Goal: Information Seeking & Learning: Learn about a topic

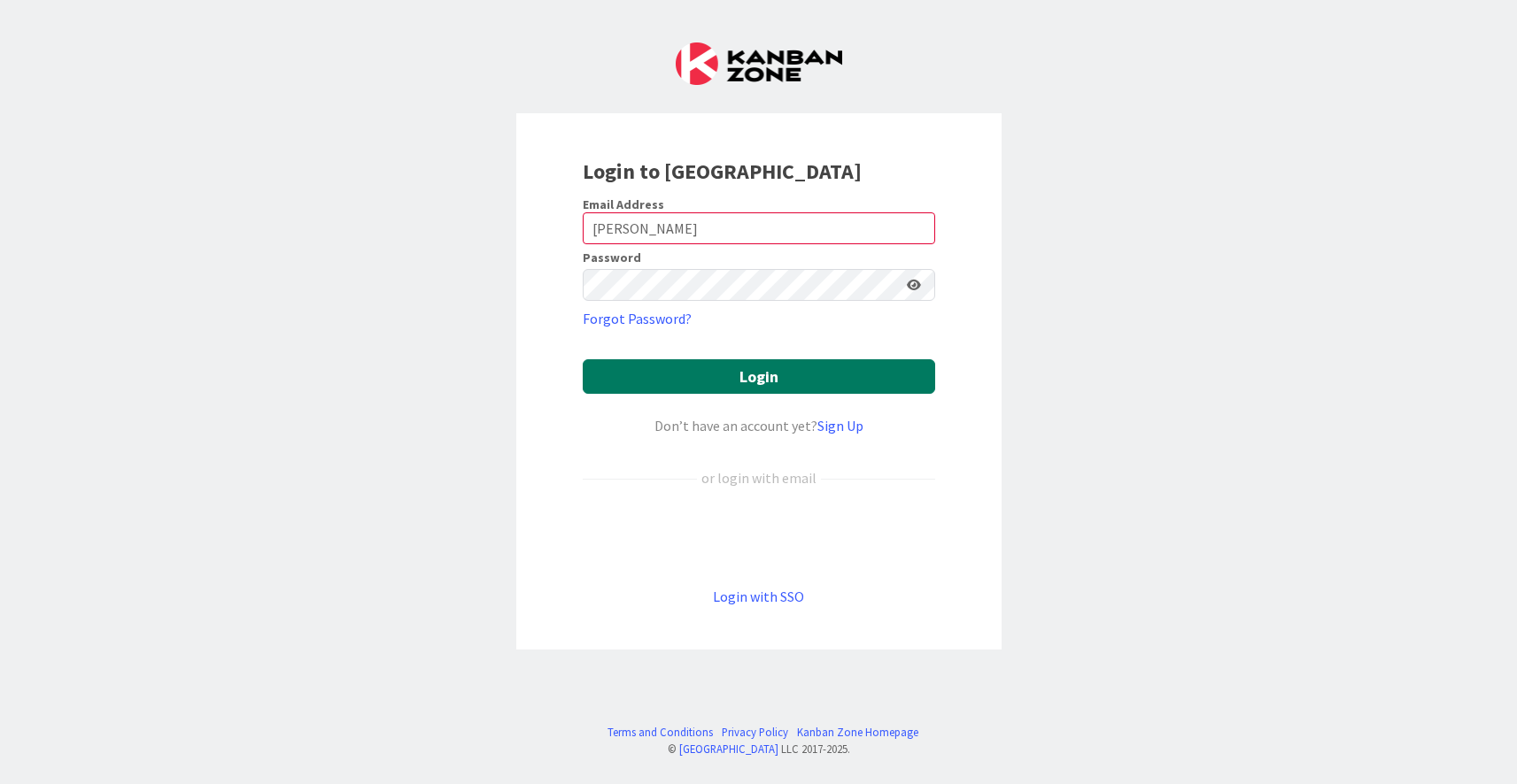
click at [732, 379] on button "Login" at bounding box center [758, 376] width 352 height 34
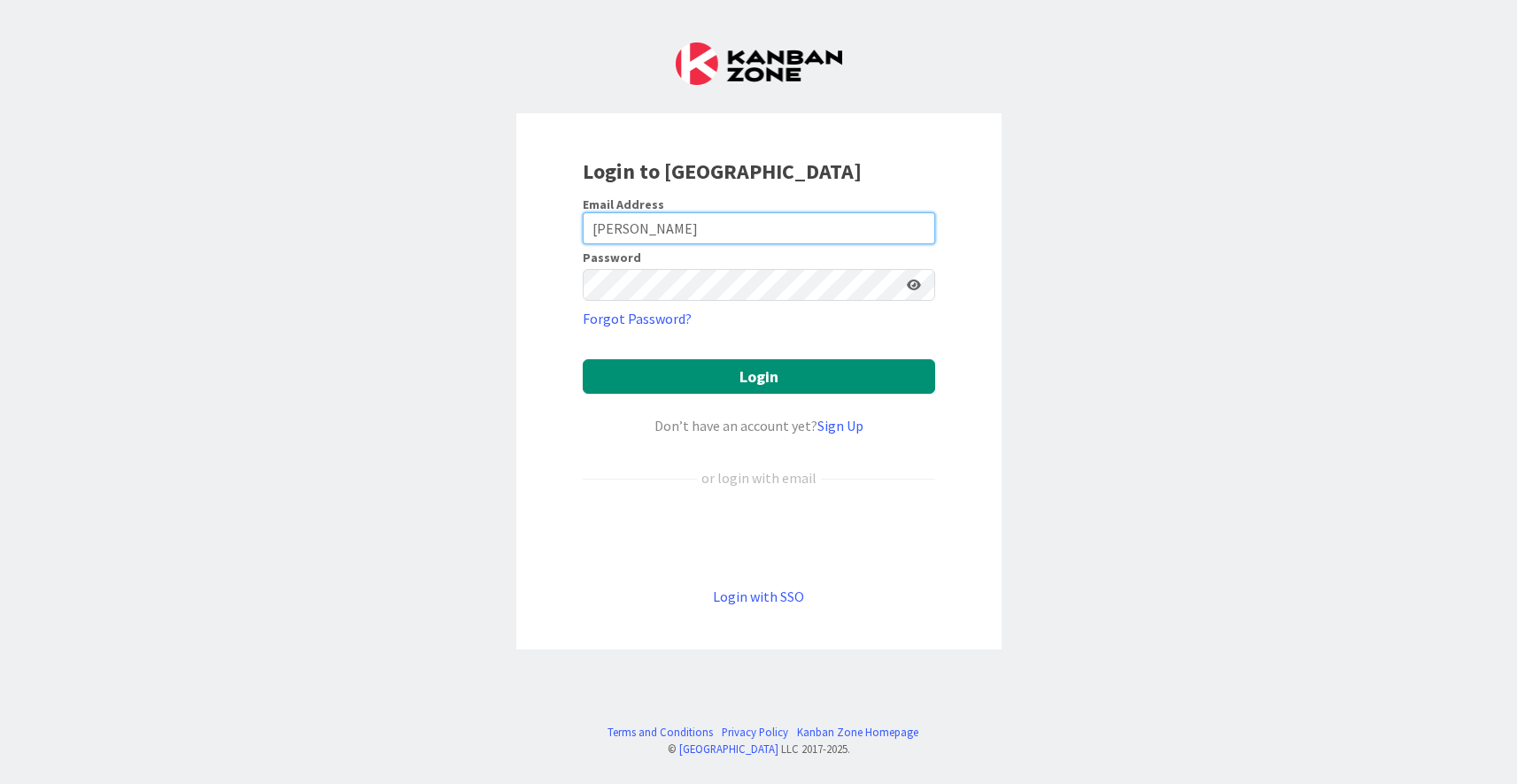
drag, startPoint x: 659, startPoint y: 226, endPoint x: 576, endPoint y: 211, distance: 84.3
click at [576, 211] on div "Login to [GEOGRAPHIC_DATA] Email Address [PERSON_NAME] Password Forgot Password…" at bounding box center [758, 382] width 486 height 536
type input "[PERSON_NAME][EMAIL_ADDRESS][PERSON_NAME][DOMAIN_NAME]"
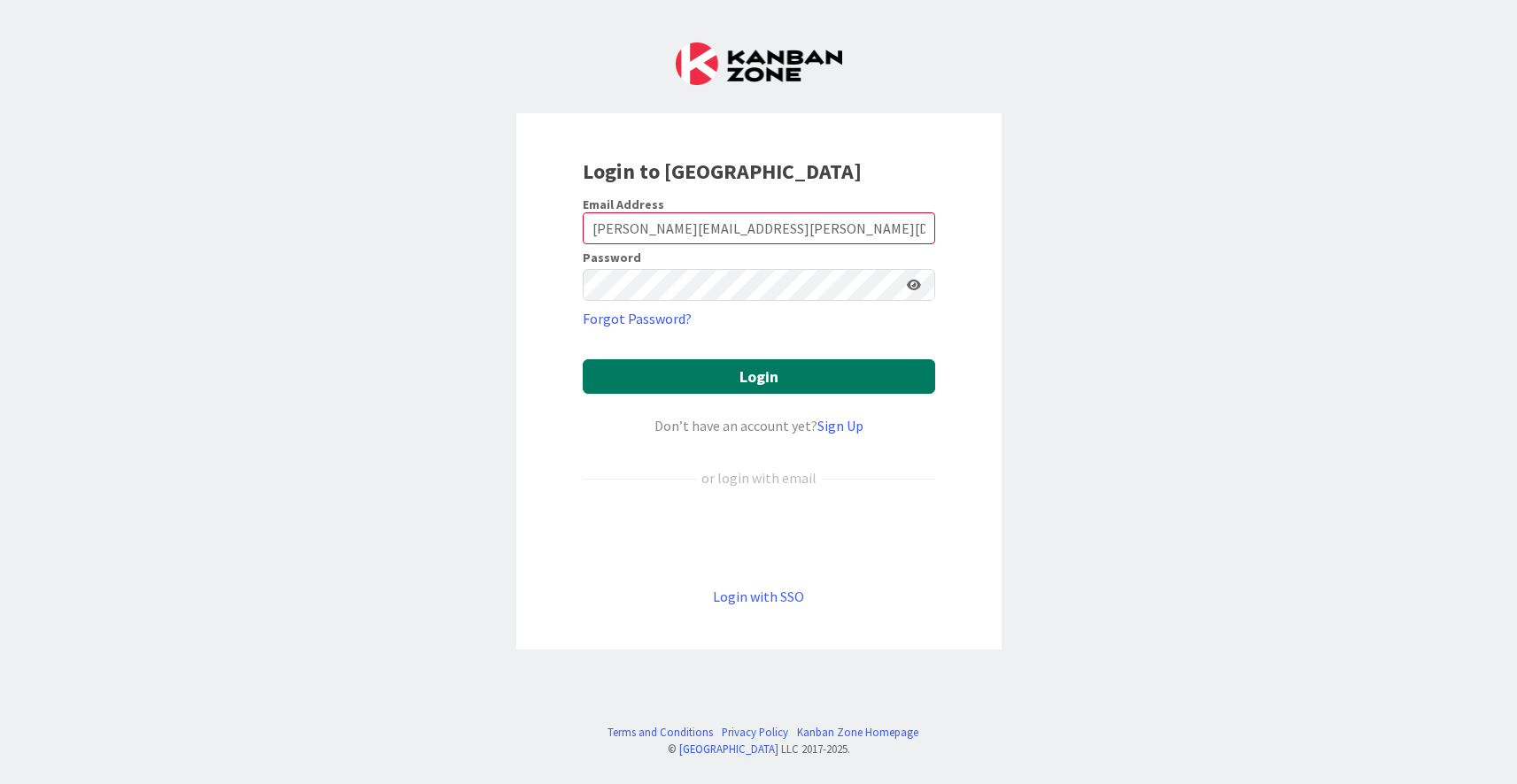
click at [747, 386] on button "Login" at bounding box center [758, 376] width 352 height 34
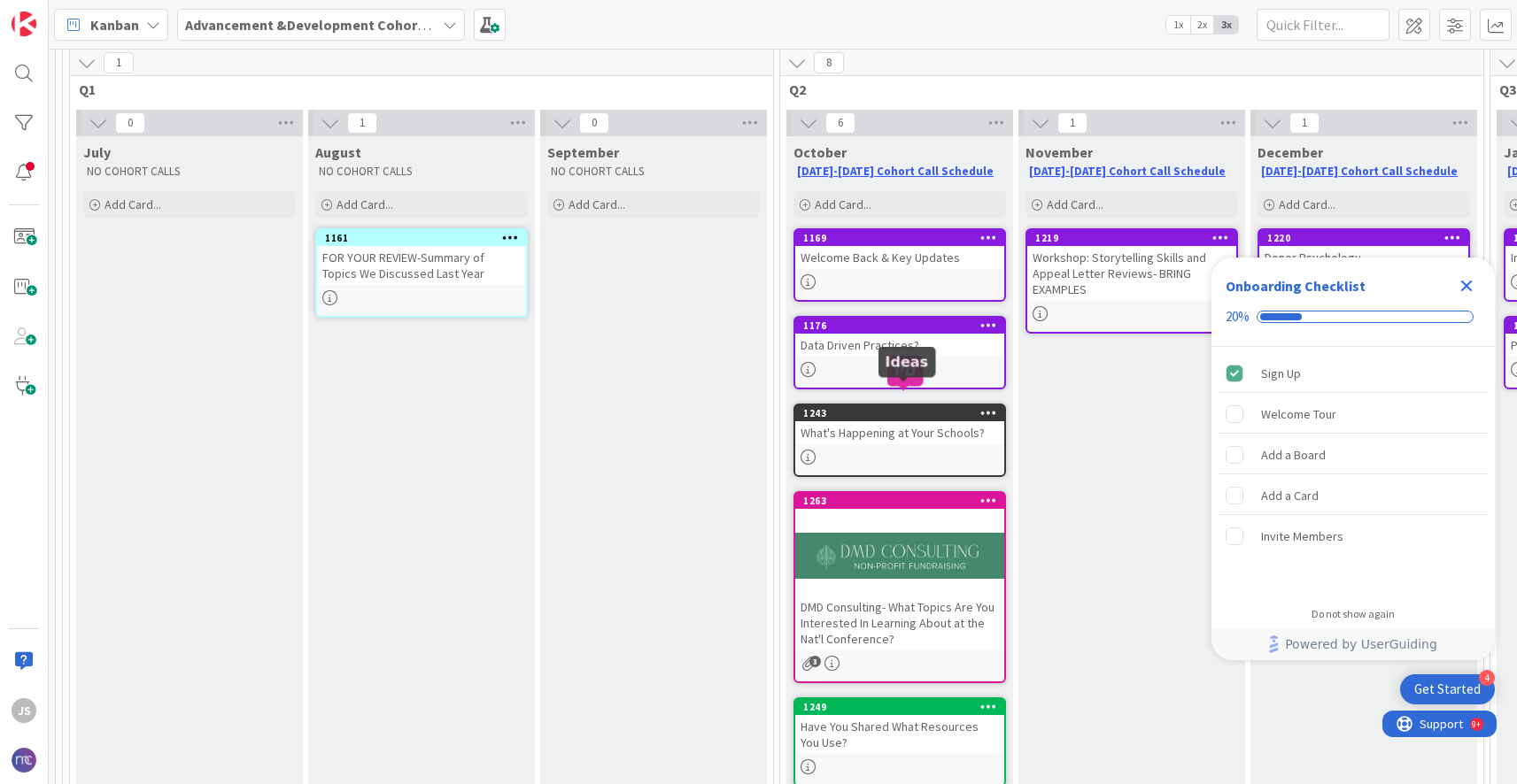
scroll to position [80, 0]
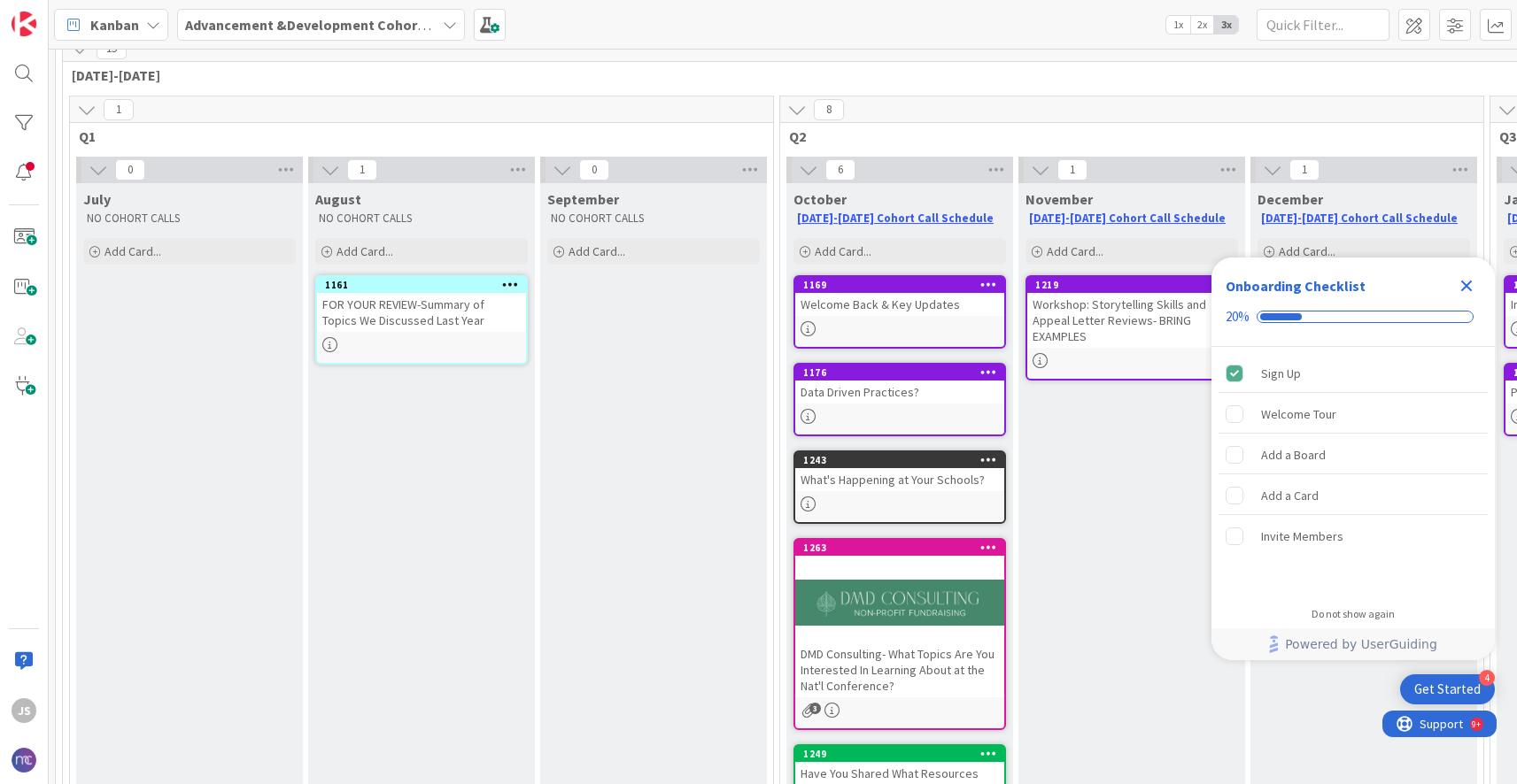
click at [896, 291] on div "1169" at bounding box center [900, 285] width 209 height 16
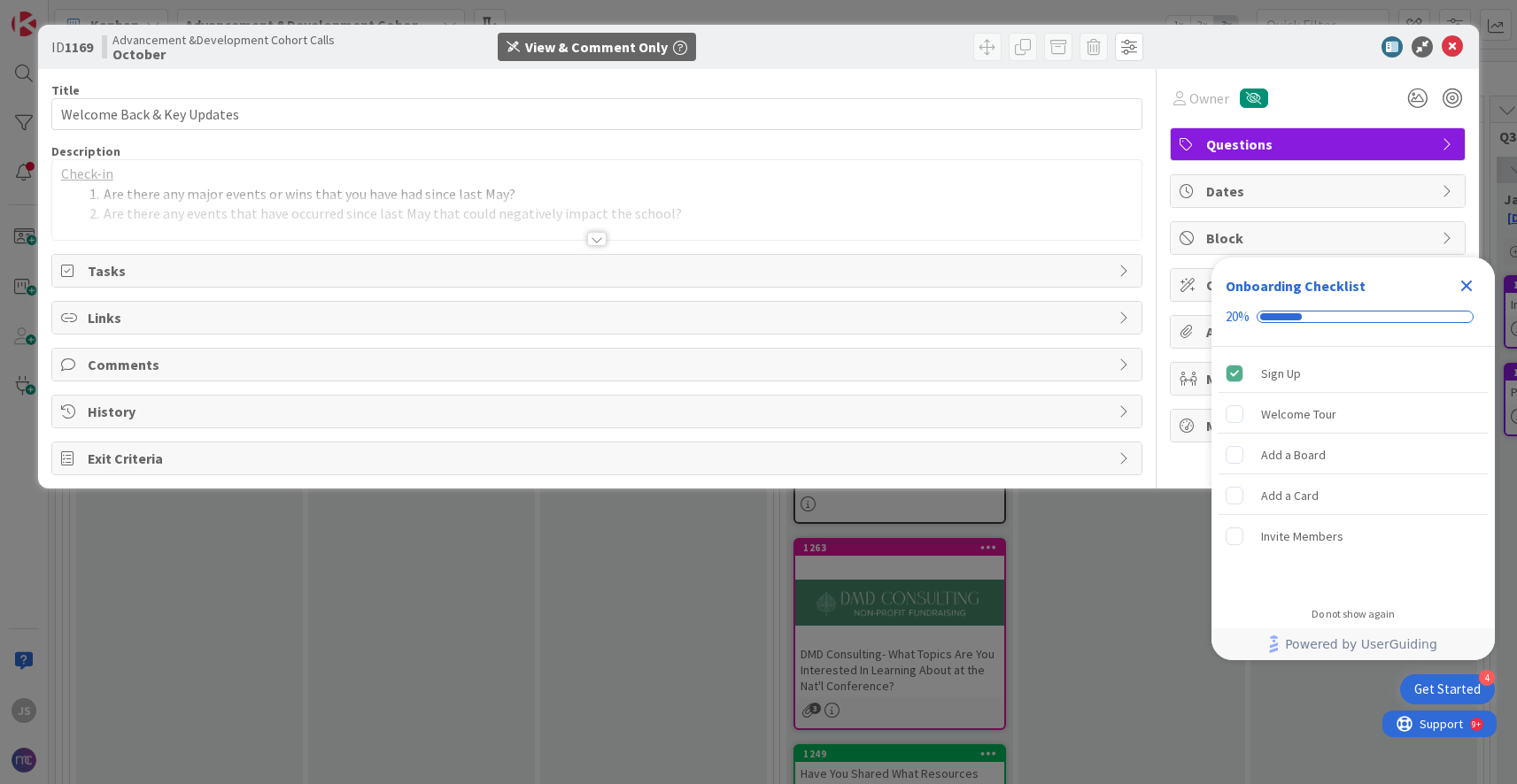
click at [1126, 271] on icon at bounding box center [1125, 270] width 14 height 14
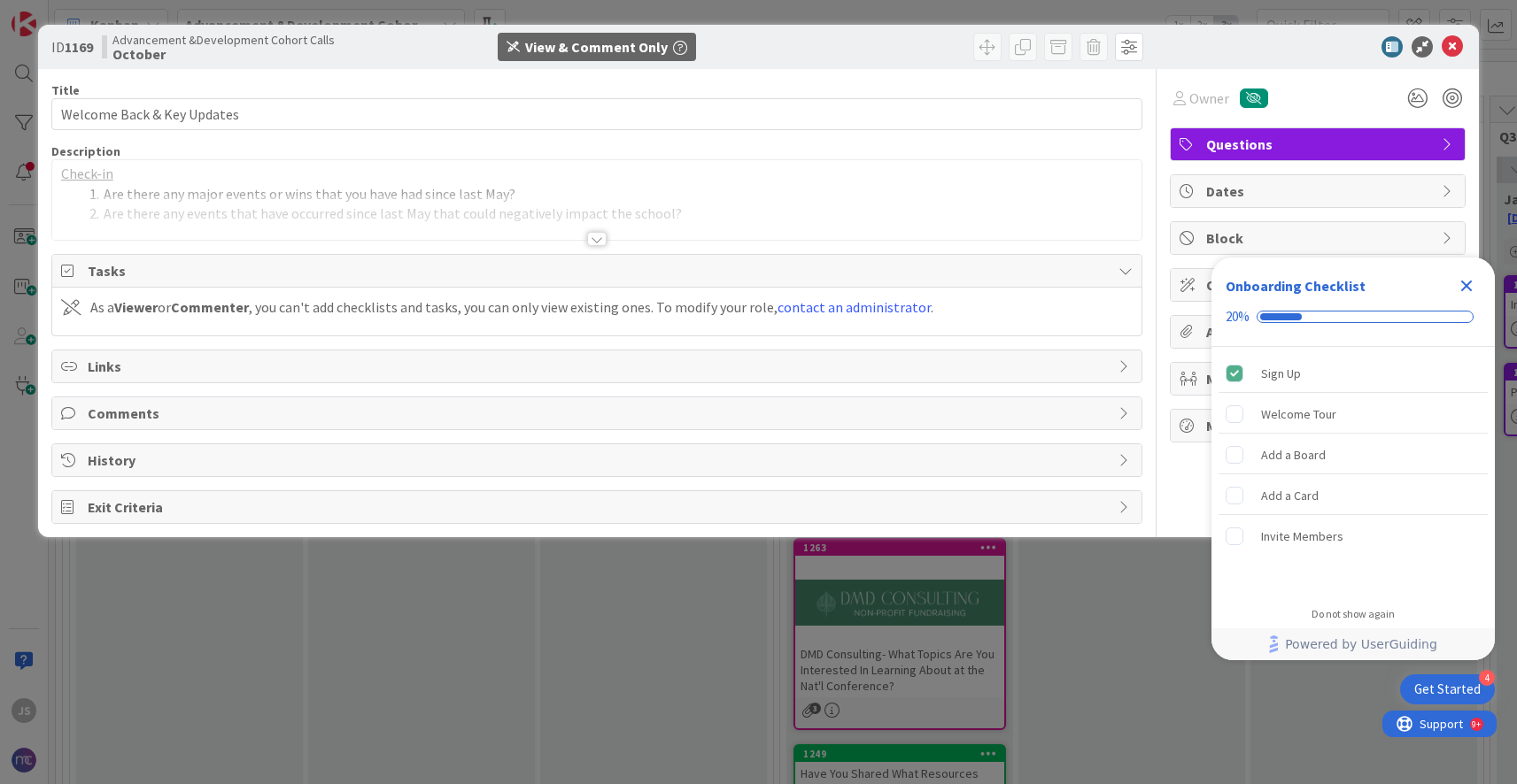
click at [1125, 371] on icon at bounding box center [1125, 366] width 14 height 14
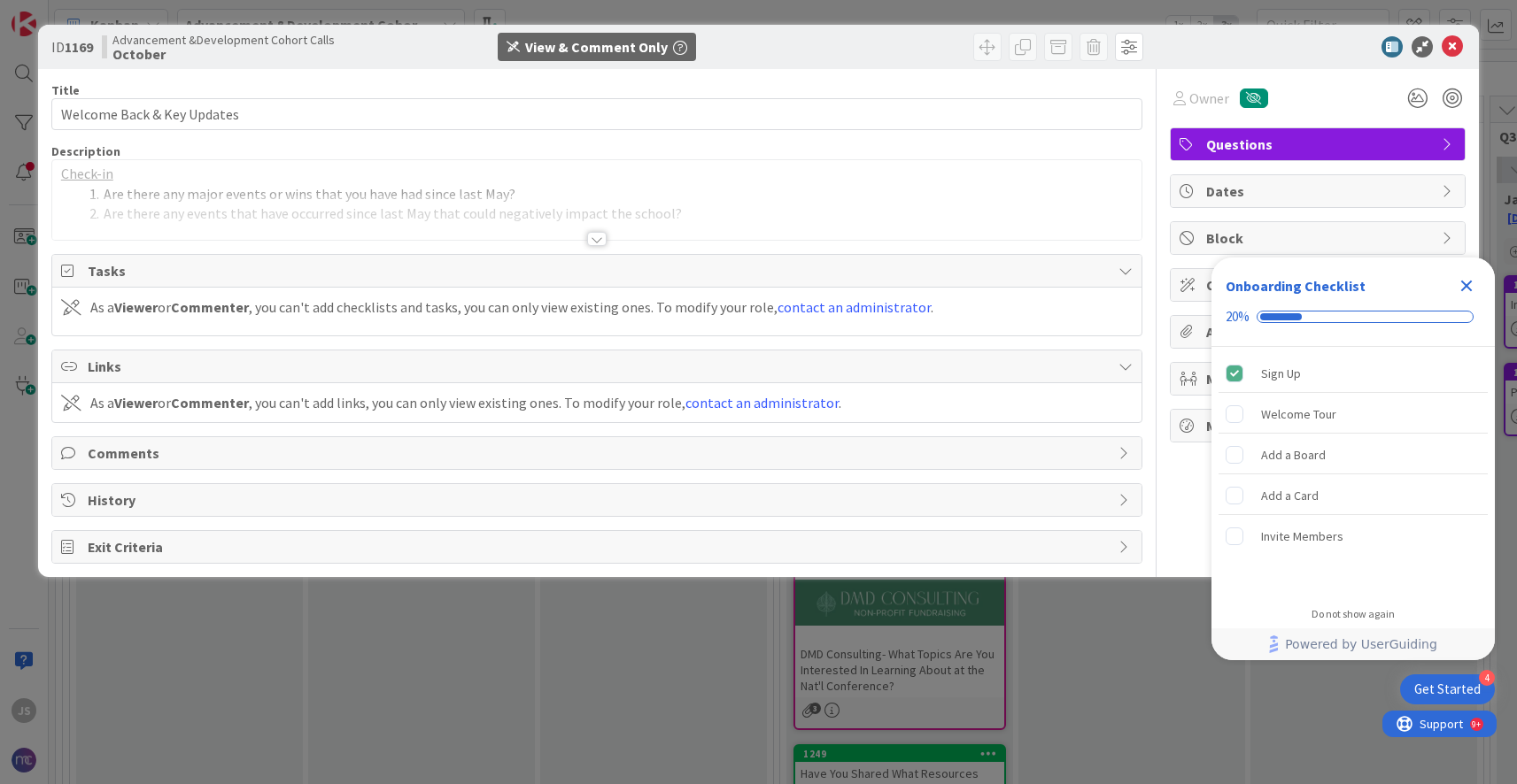
click at [1123, 455] on icon at bounding box center [1125, 452] width 14 height 14
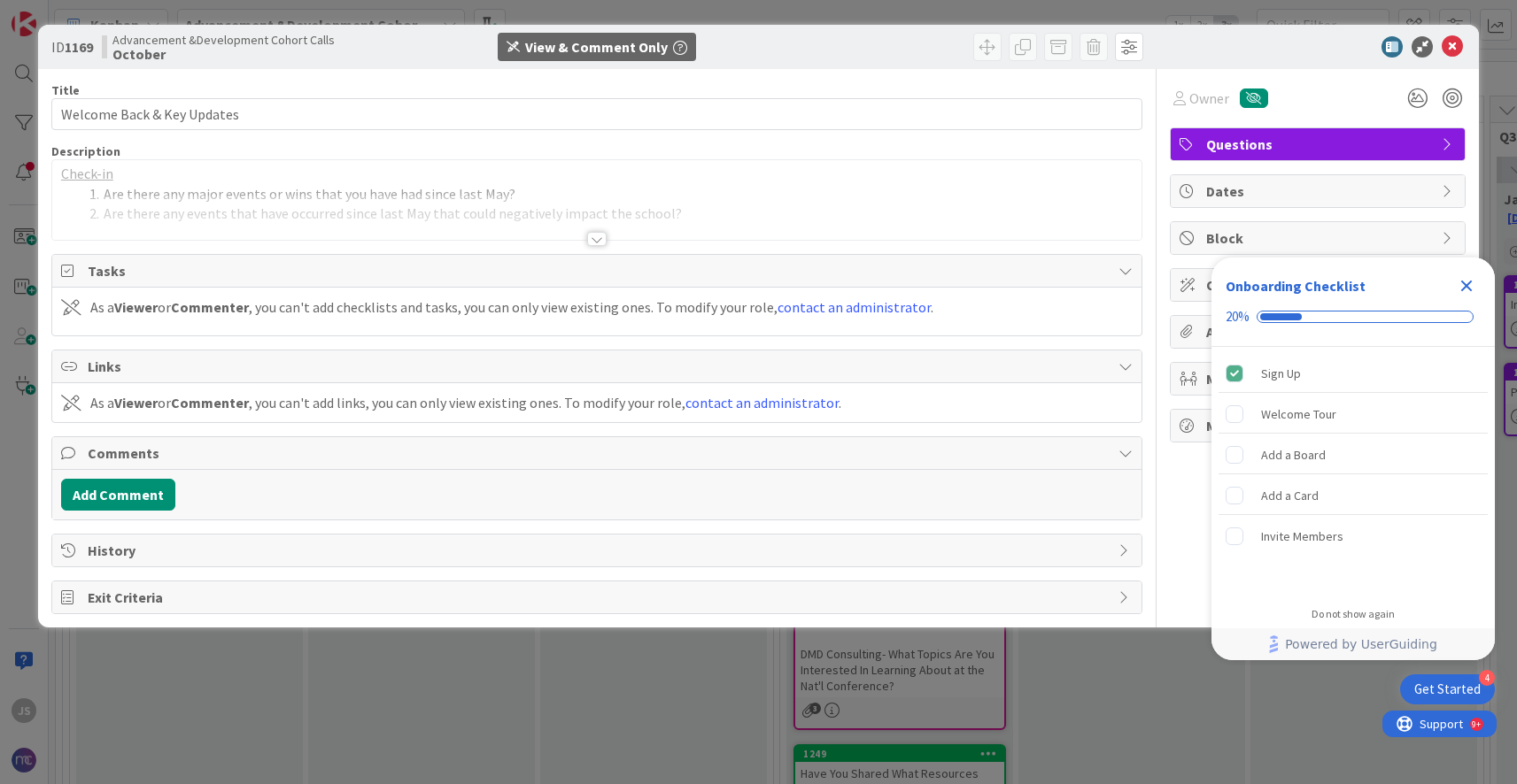
click at [1122, 552] on icon at bounding box center [1125, 550] width 14 height 14
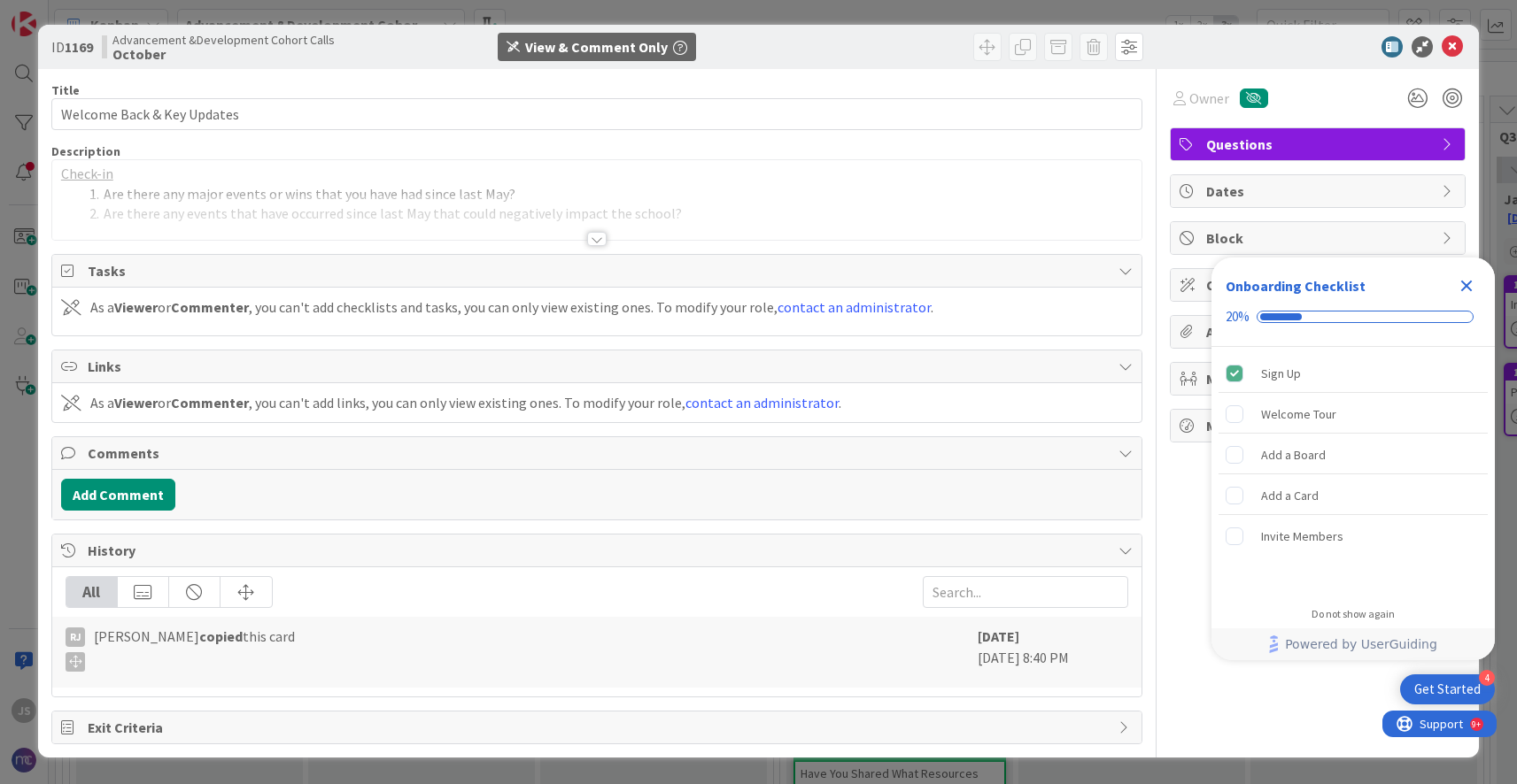
click at [1118, 726] on icon at bounding box center [1125, 727] width 14 height 14
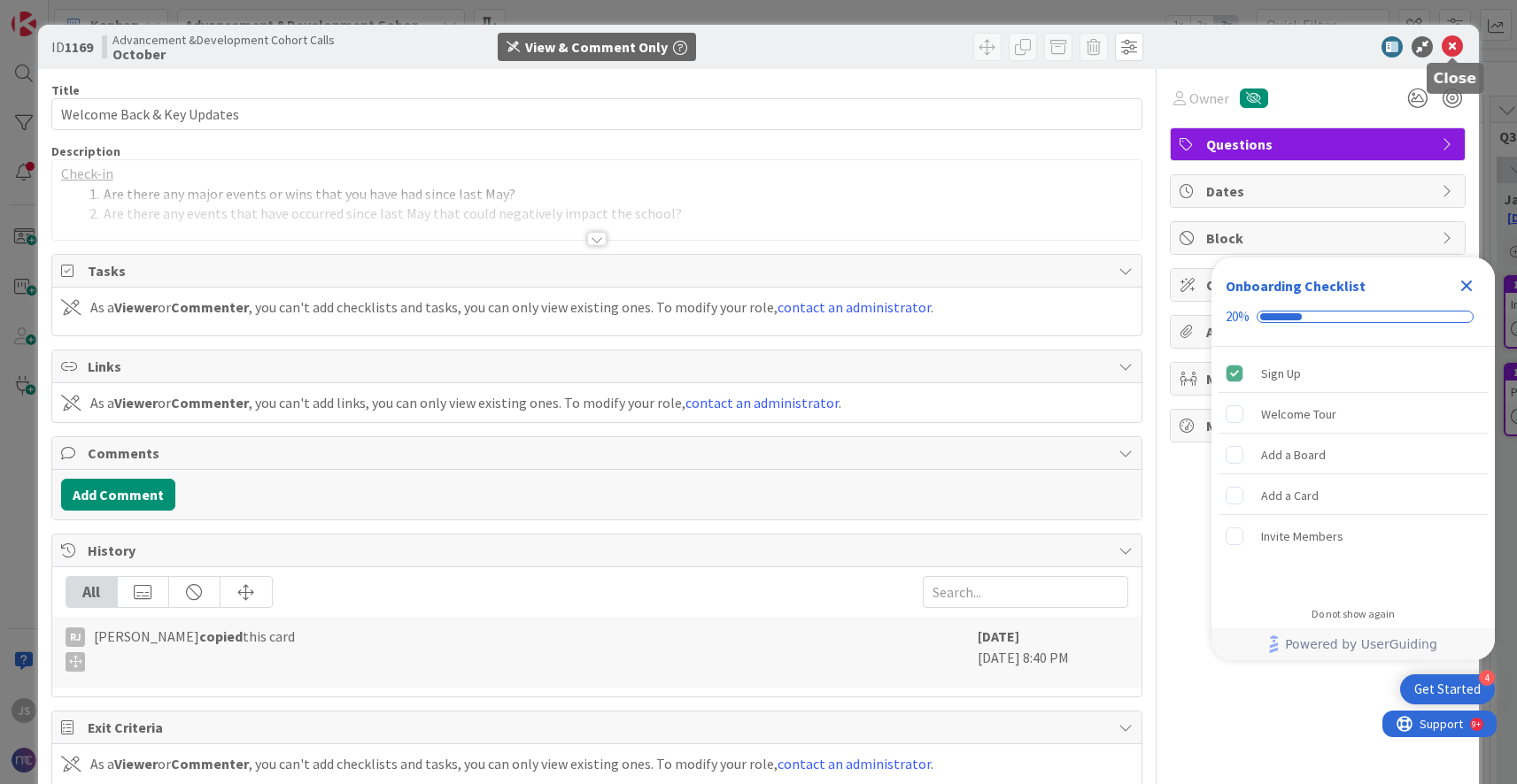
click at [1452, 44] on icon at bounding box center [1451, 46] width 21 height 21
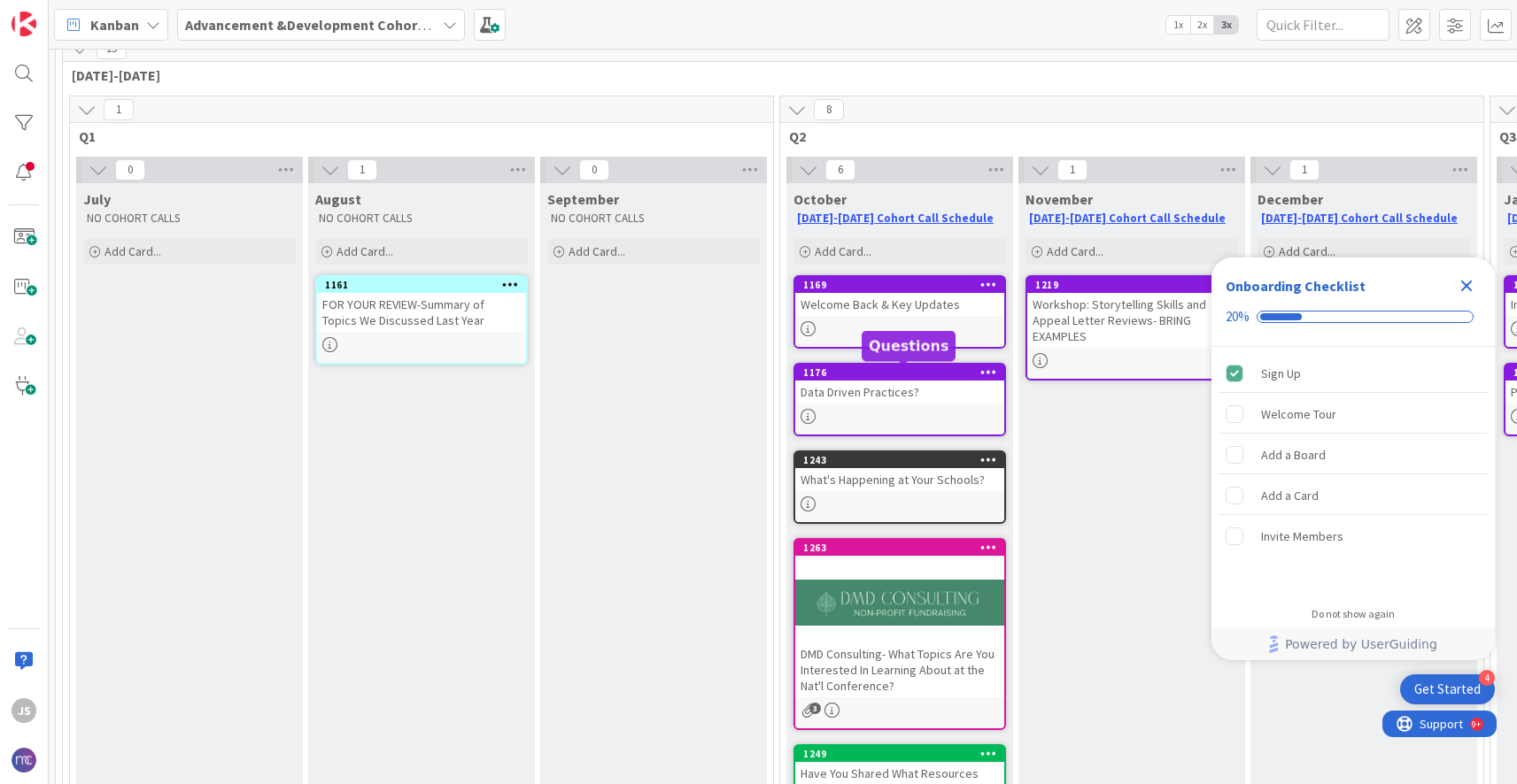
click at [888, 374] on div "1176" at bounding box center [903, 372] width 201 height 12
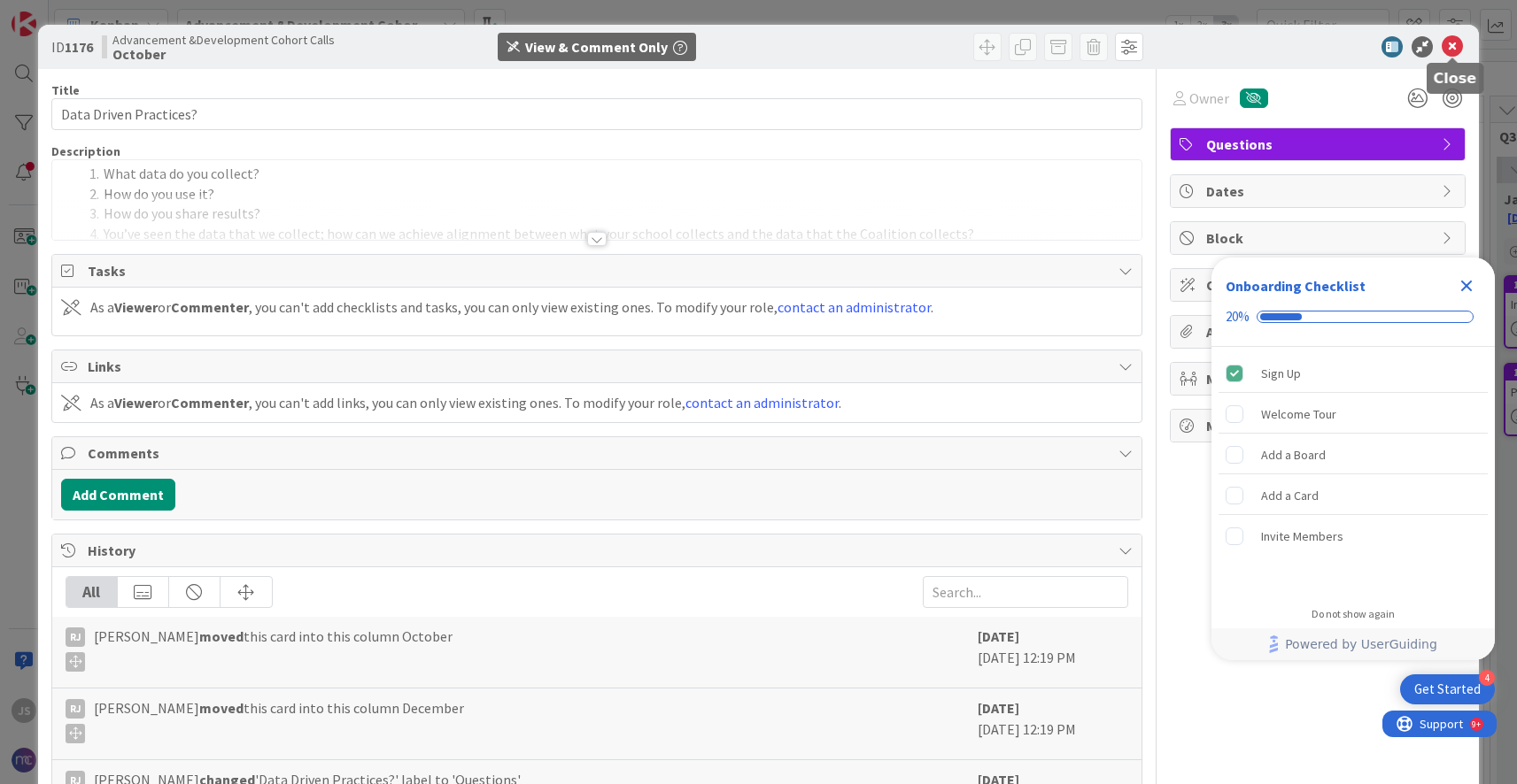
click at [1450, 45] on icon at bounding box center [1451, 46] width 21 height 21
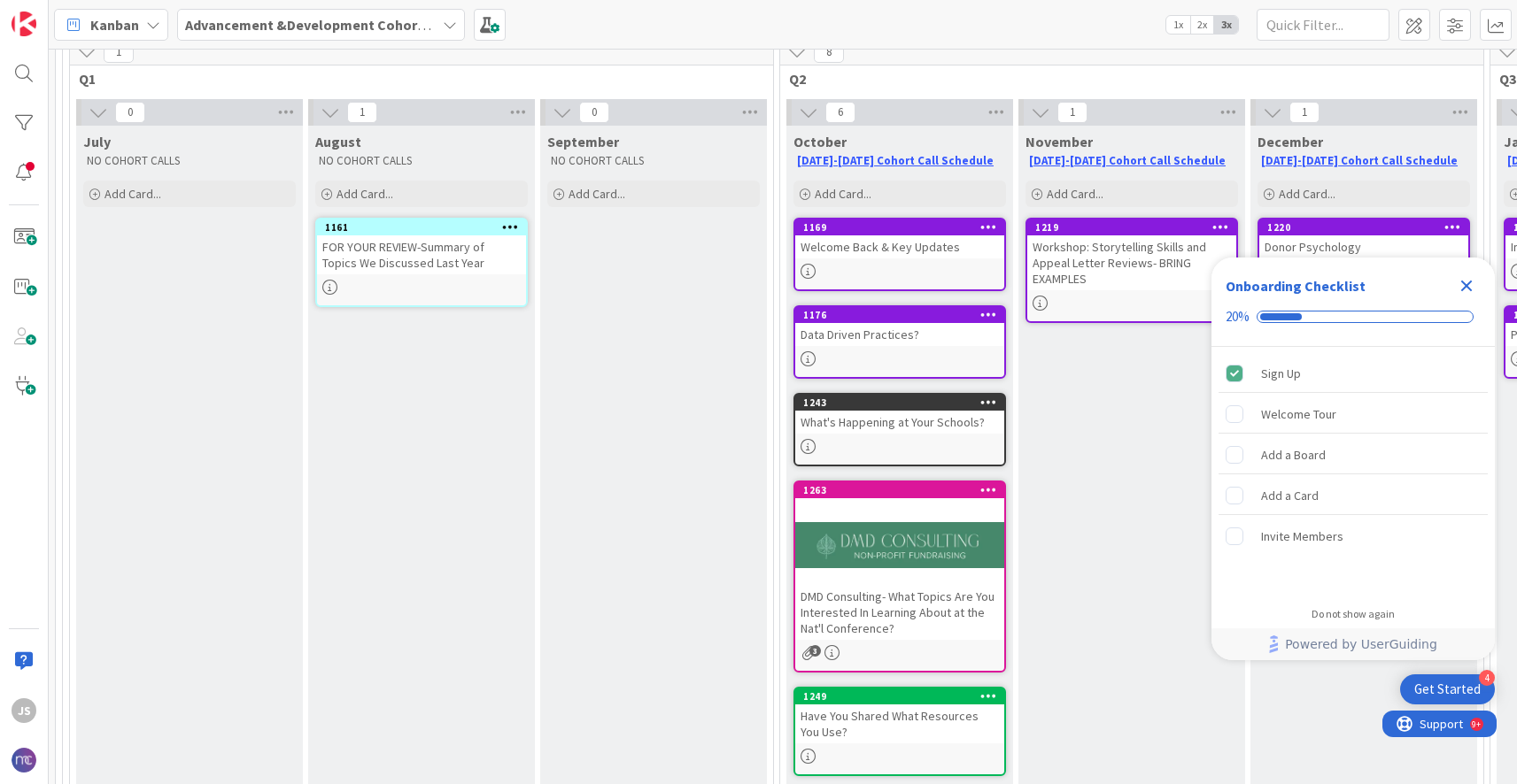
scroll to position [167, 0]
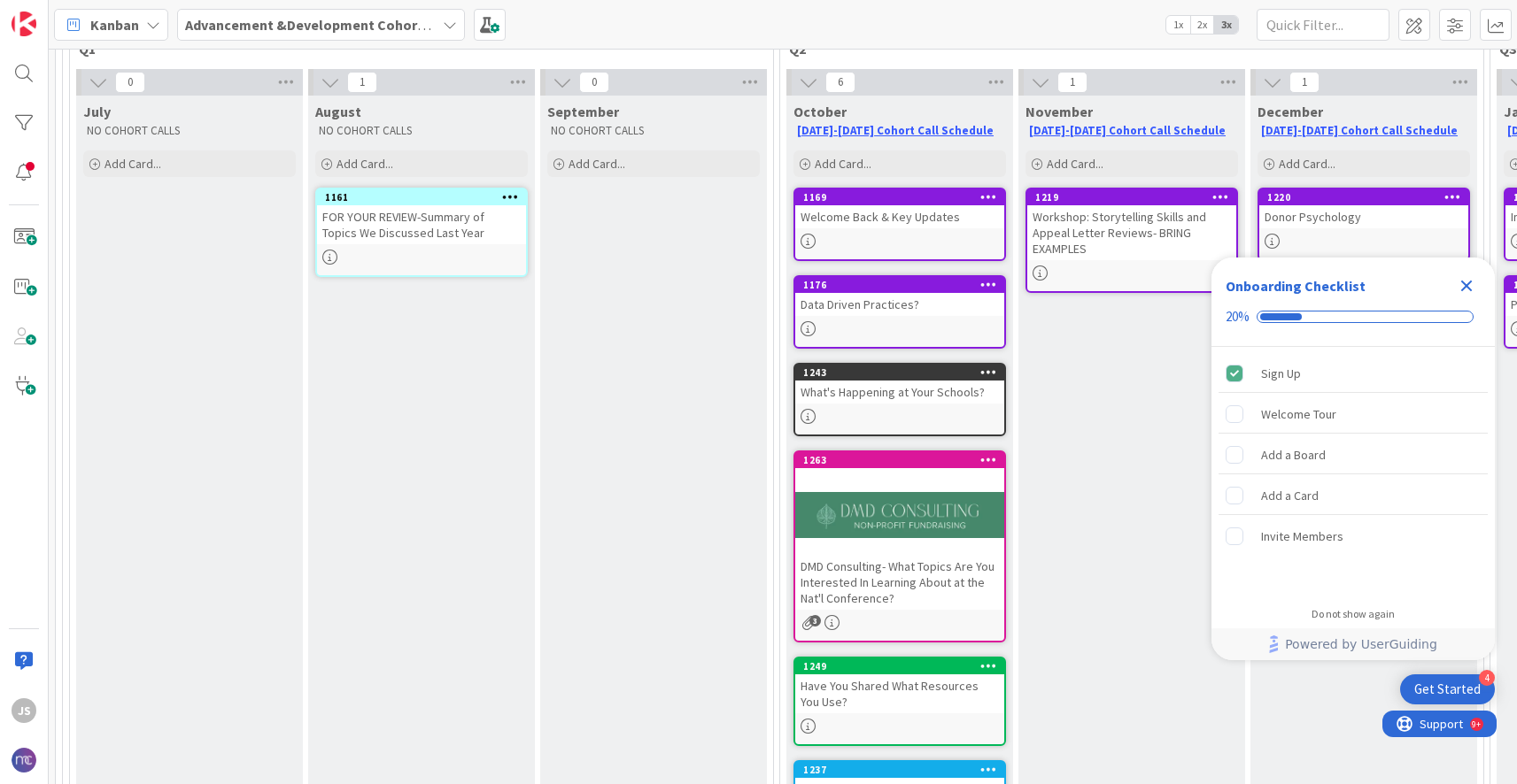
click at [892, 565] on div "DMD Consulting- What Topics Are You Interested In Learning About at the Nat'l C…" at bounding box center [900, 582] width 209 height 55
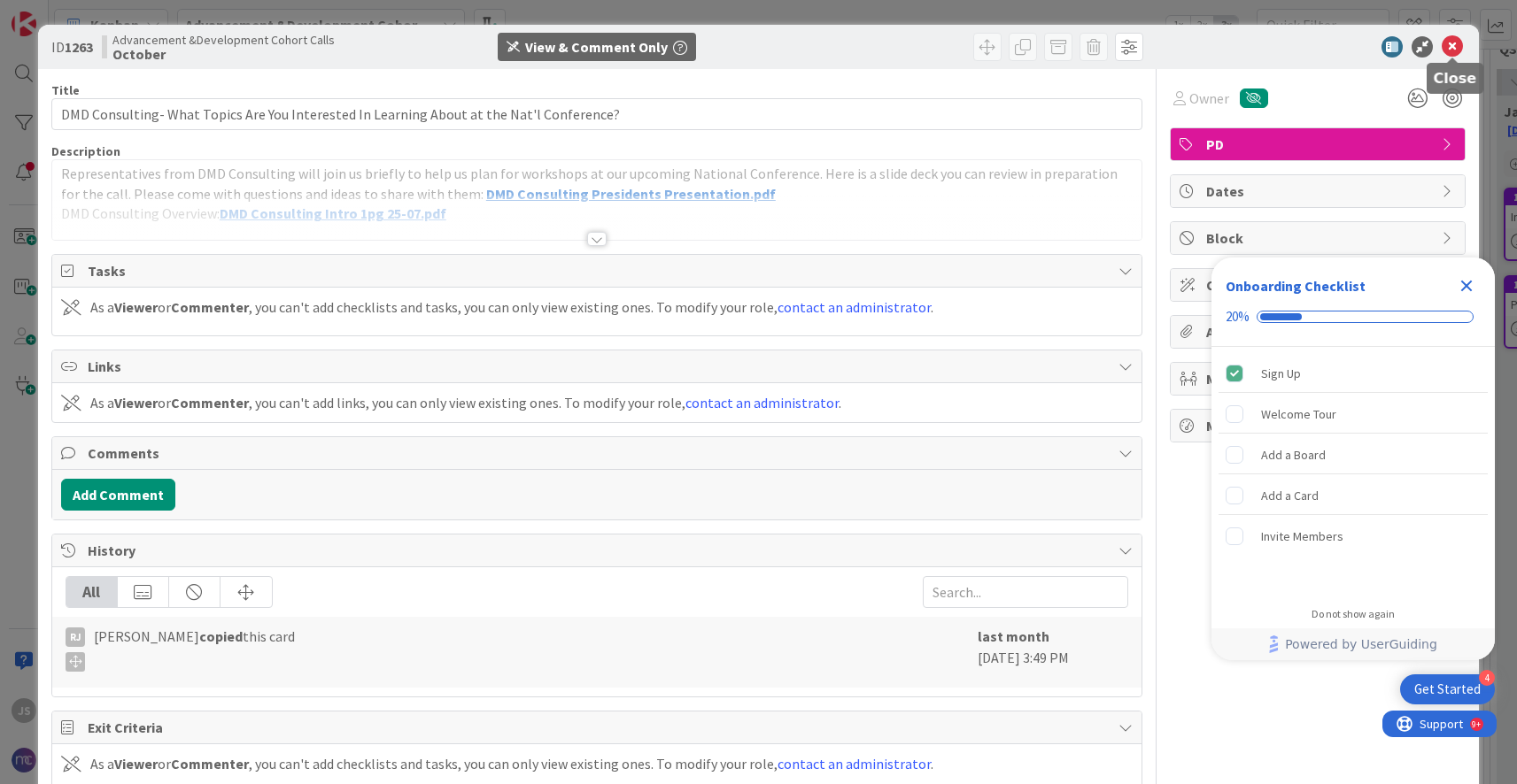
click at [1456, 47] on icon at bounding box center [1451, 46] width 21 height 21
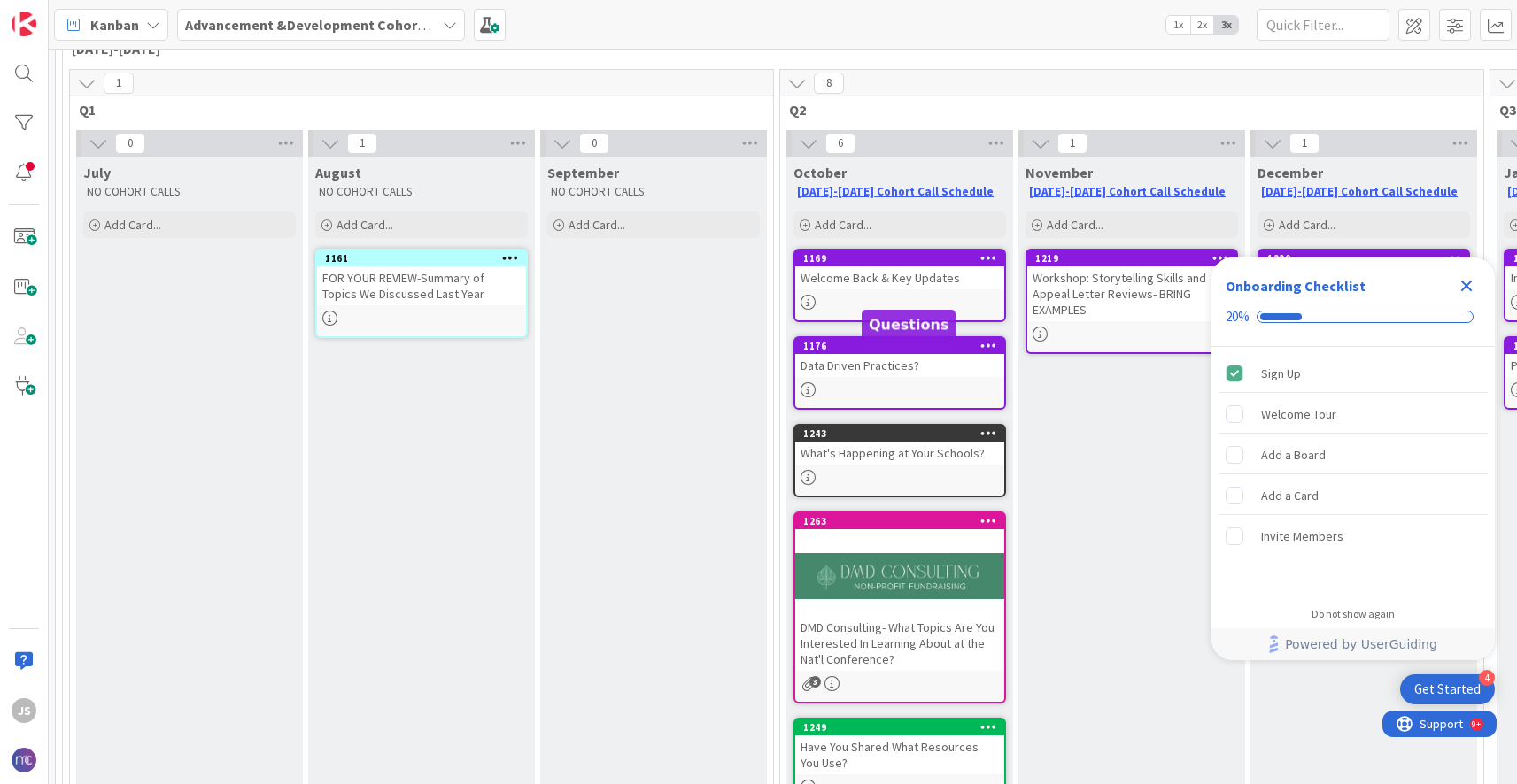
scroll to position [122, 0]
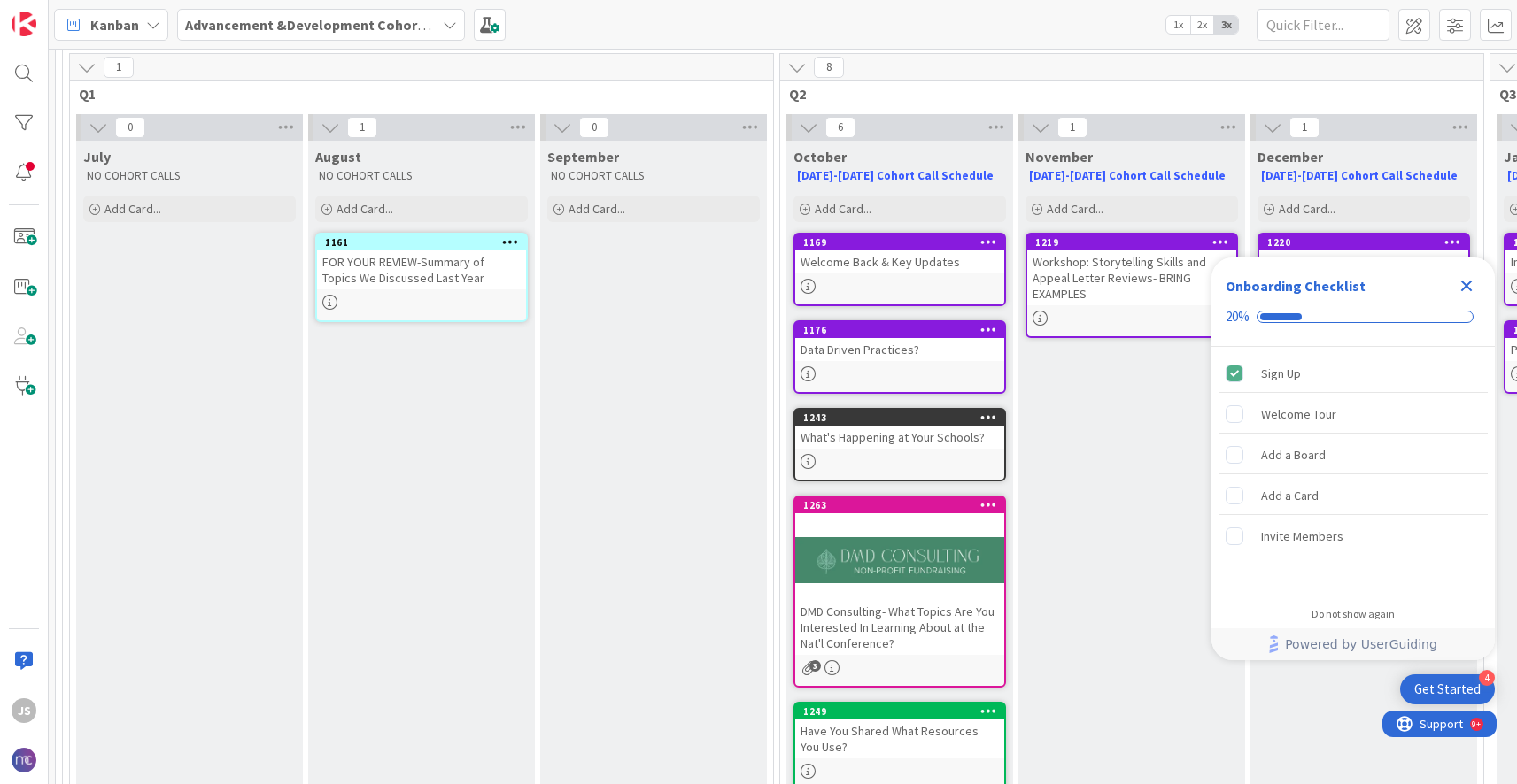
click at [1465, 284] on icon "Close Checklist" at bounding box center [1467, 286] width 11 height 11
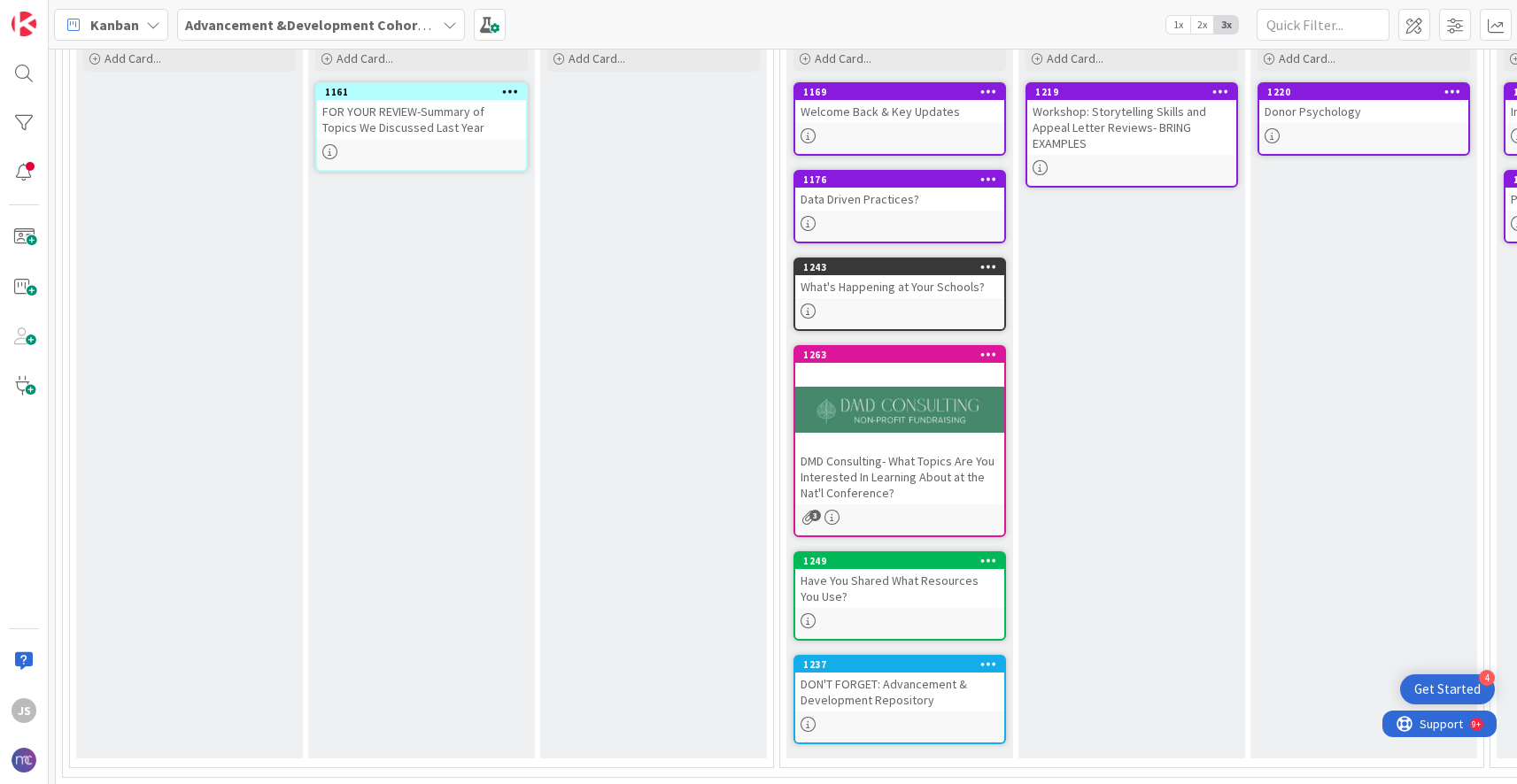
scroll to position [275, 0]
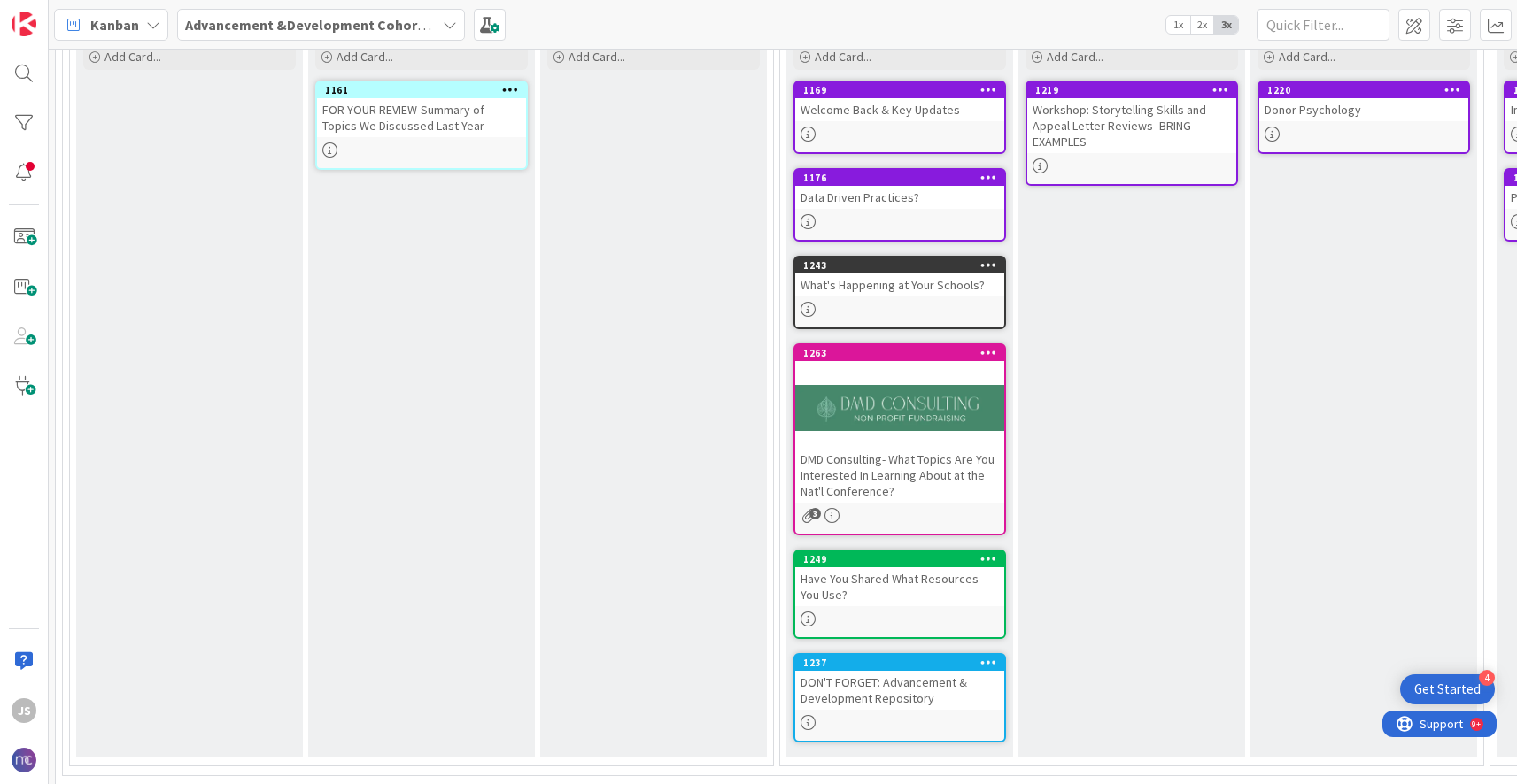
click at [807, 515] on icon "3" at bounding box center [808, 515] width 15 height 15
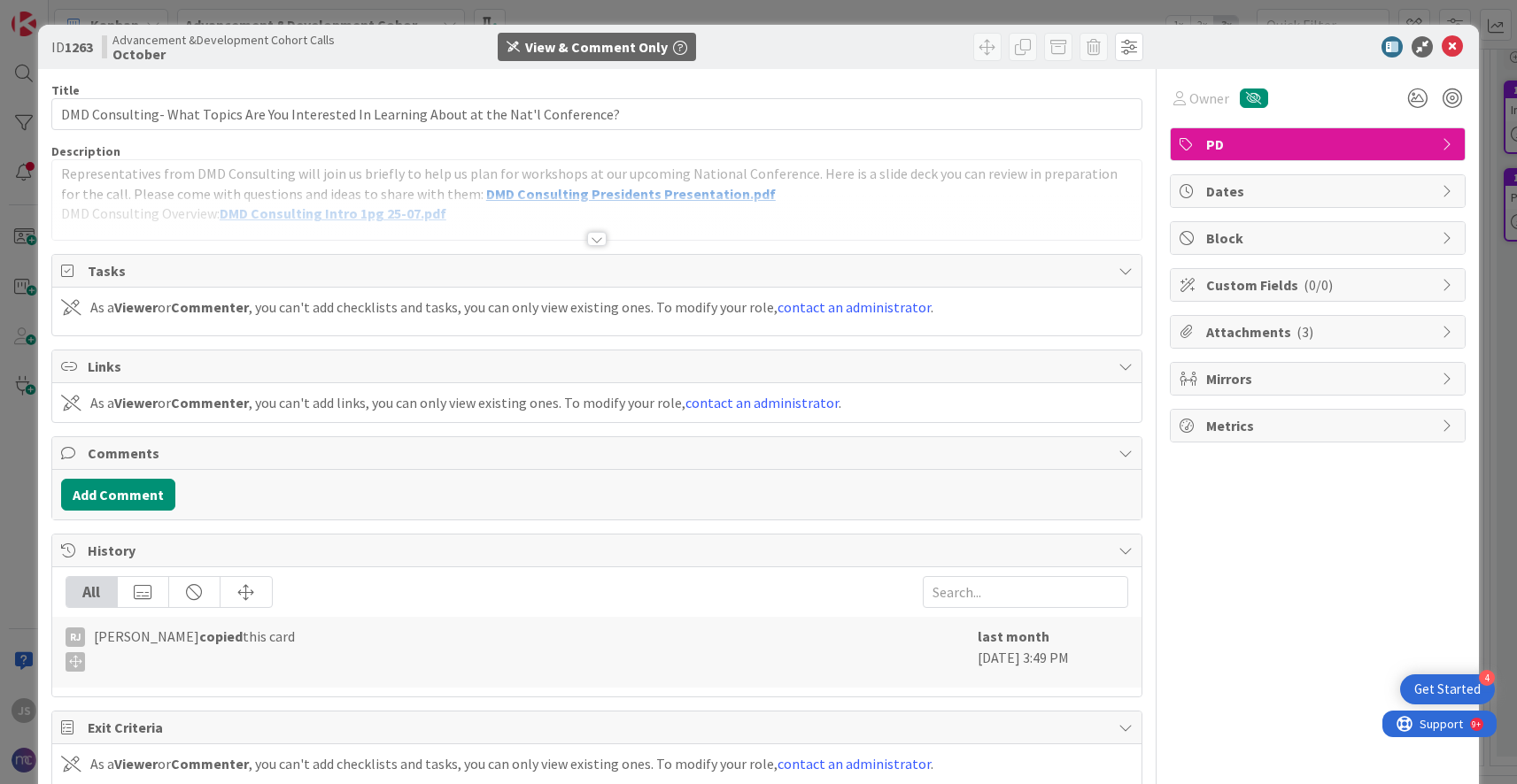
scroll to position [68, 0]
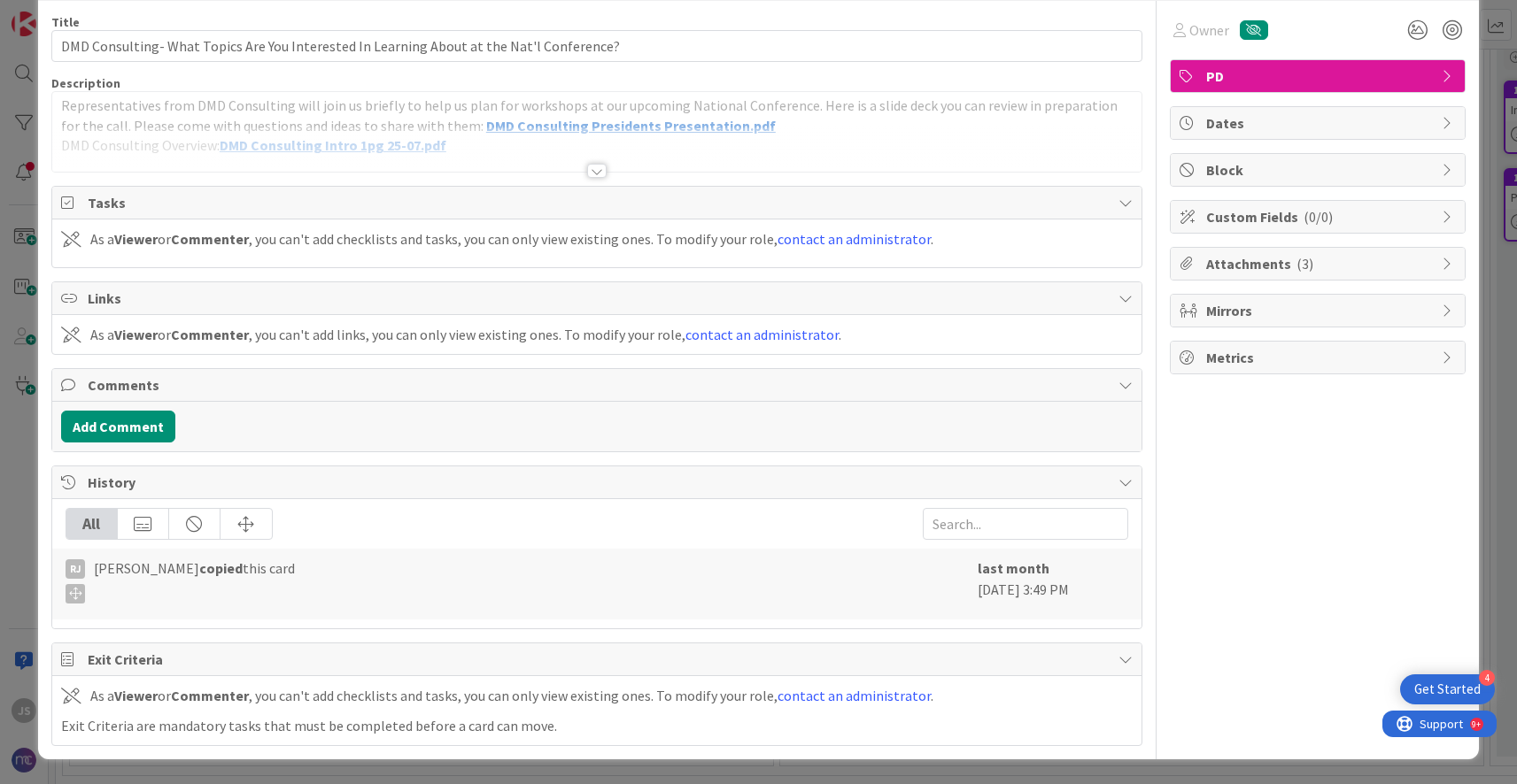
click at [1445, 259] on icon at bounding box center [1448, 263] width 14 height 14
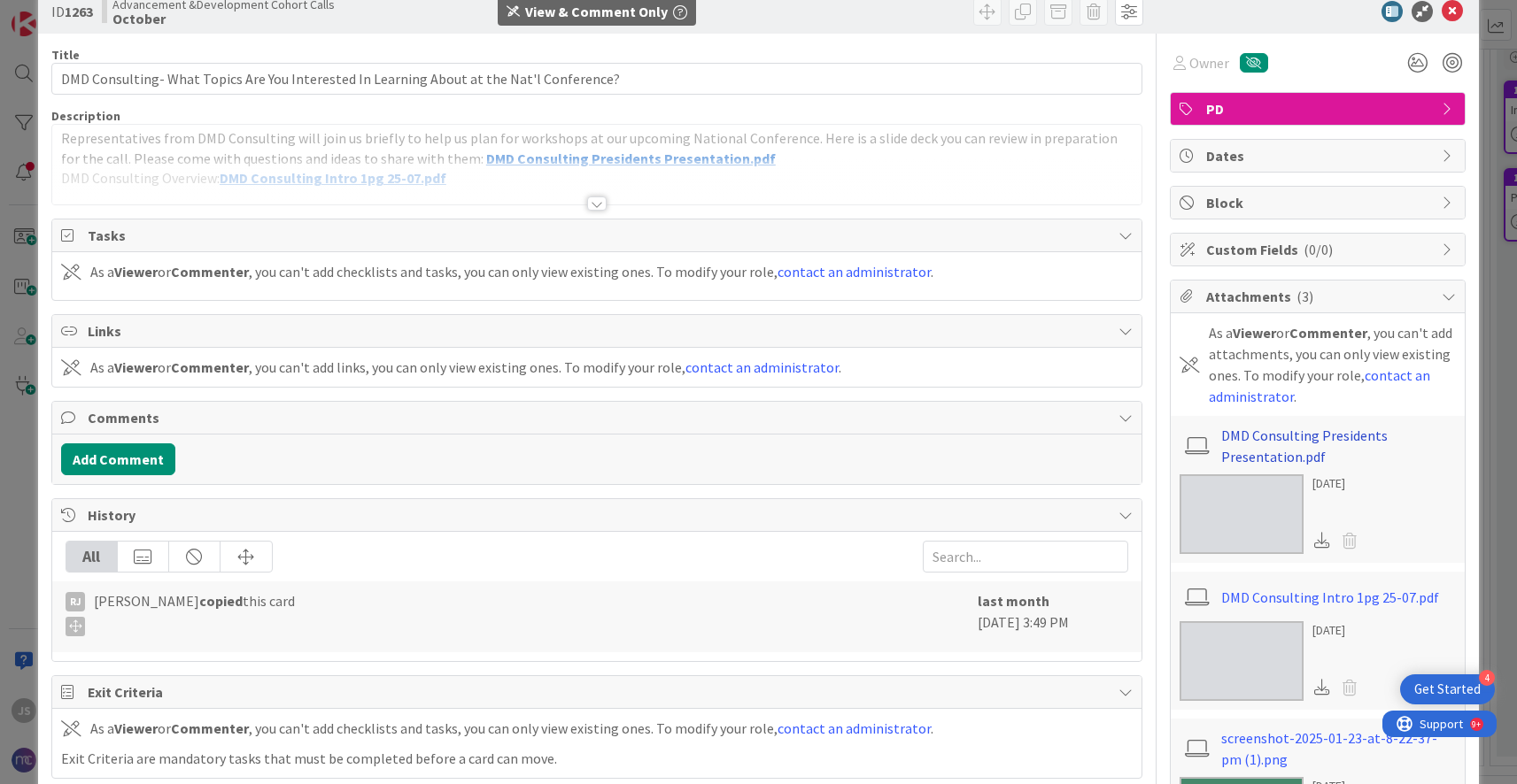
scroll to position [0, 0]
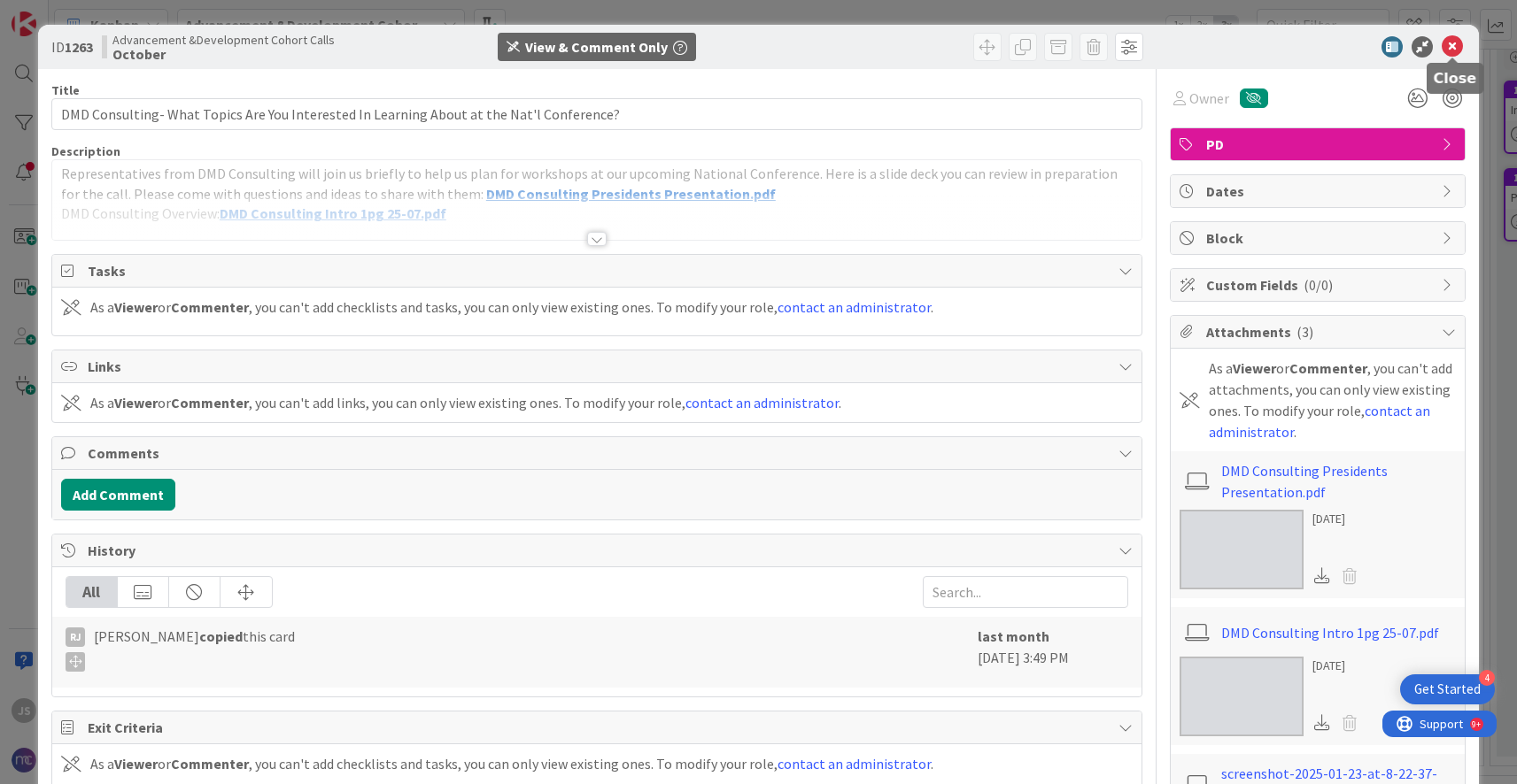
click at [1451, 43] on icon at bounding box center [1451, 46] width 21 height 21
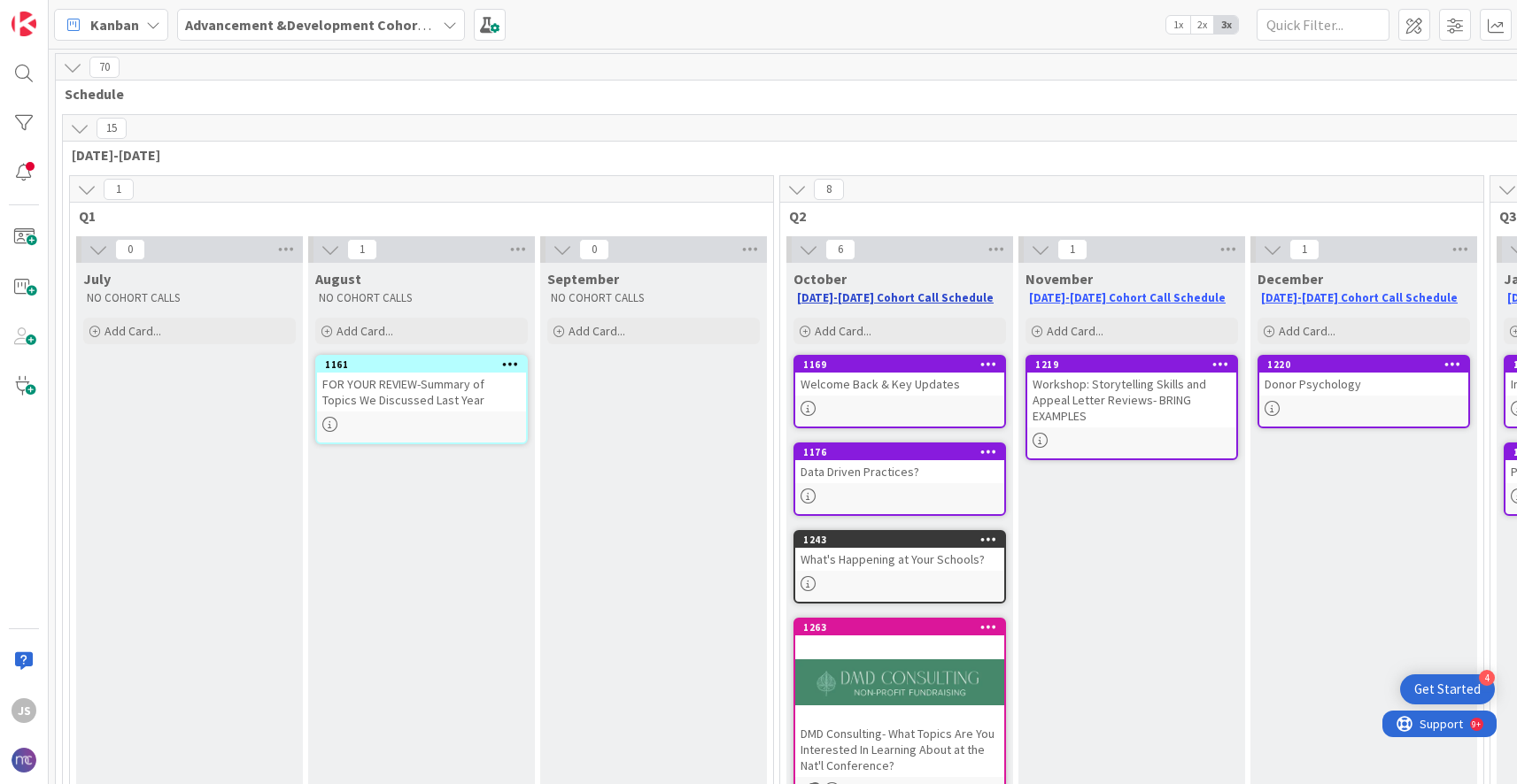
click at [882, 300] on link "[DATE]-[DATE] Cohort Call Schedule" at bounding box center [895, 298] width 197 height 15
